Goal: Information Seeking & Learning: Find specific fact

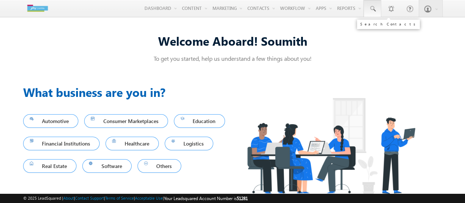
drag, startPoint x: 0, startPoint y: 0, endPoint x: 371, endPoint y: 13, distance: 371.5
click at [371, 13] on link at bounding box center [373, 8] width 18 height 17
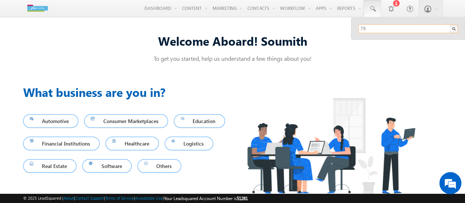
type input "7981289493"
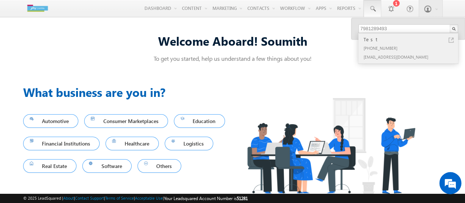
click at [395, 52] on div "[PHONE_NUMBER]" at bounding box center [411, 47] width 99 height 9
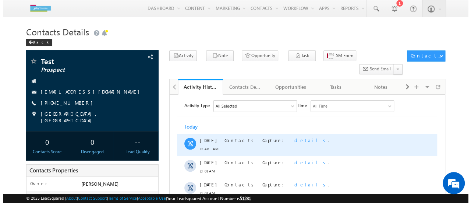
click at [294, 140] on span "details" at bounding box center [311, 140] width 34 height 6
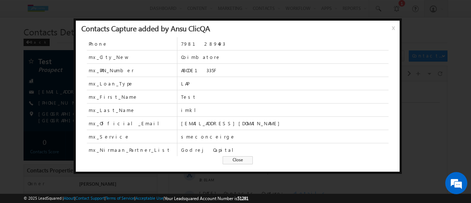
click at [393, 29] on span "x" at bounding box center [395, 30] width 6 height 13
